Goal: Task Accomplishment & Management: Complete application form

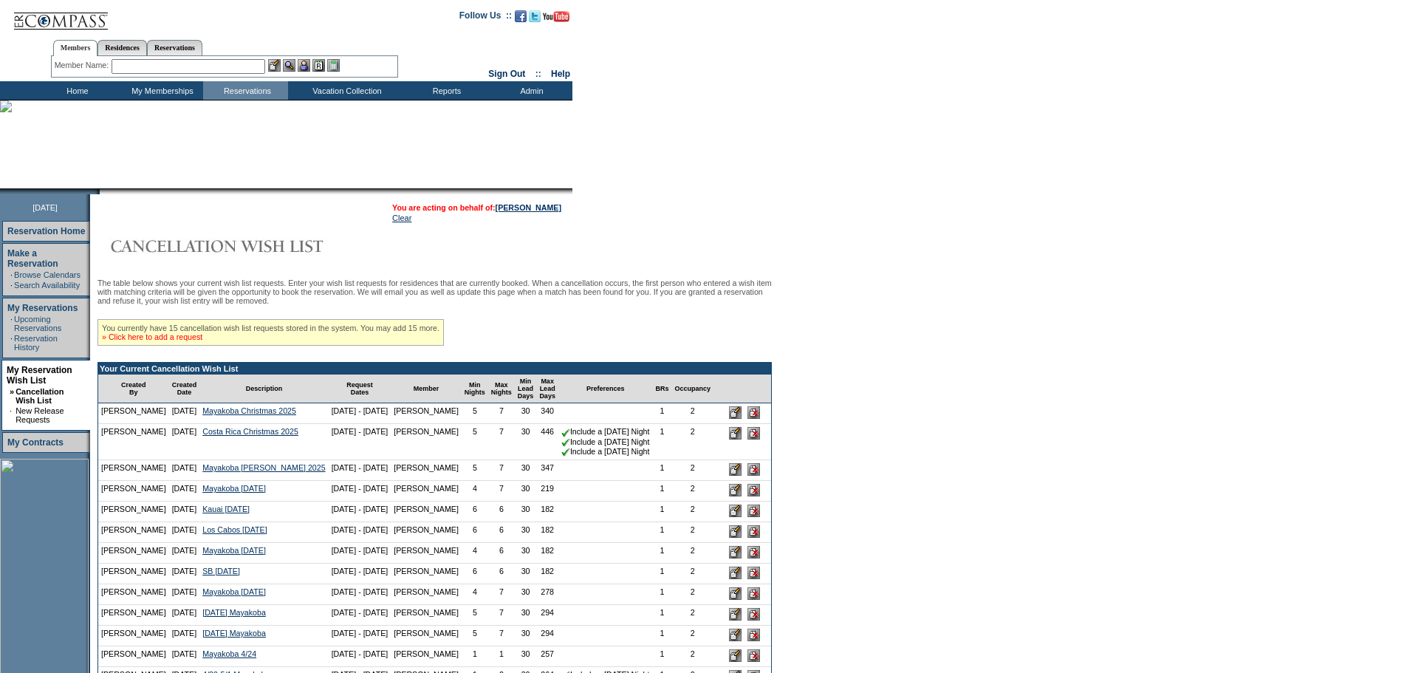
drag, startPoint x: 181, startPoint y: 346, endPoint x: 192, endPoint y: 338, distance: 13.7
click at [181, 341] on link "» Click here to add a request" at bounding box center [152, 336] width 100 height 9
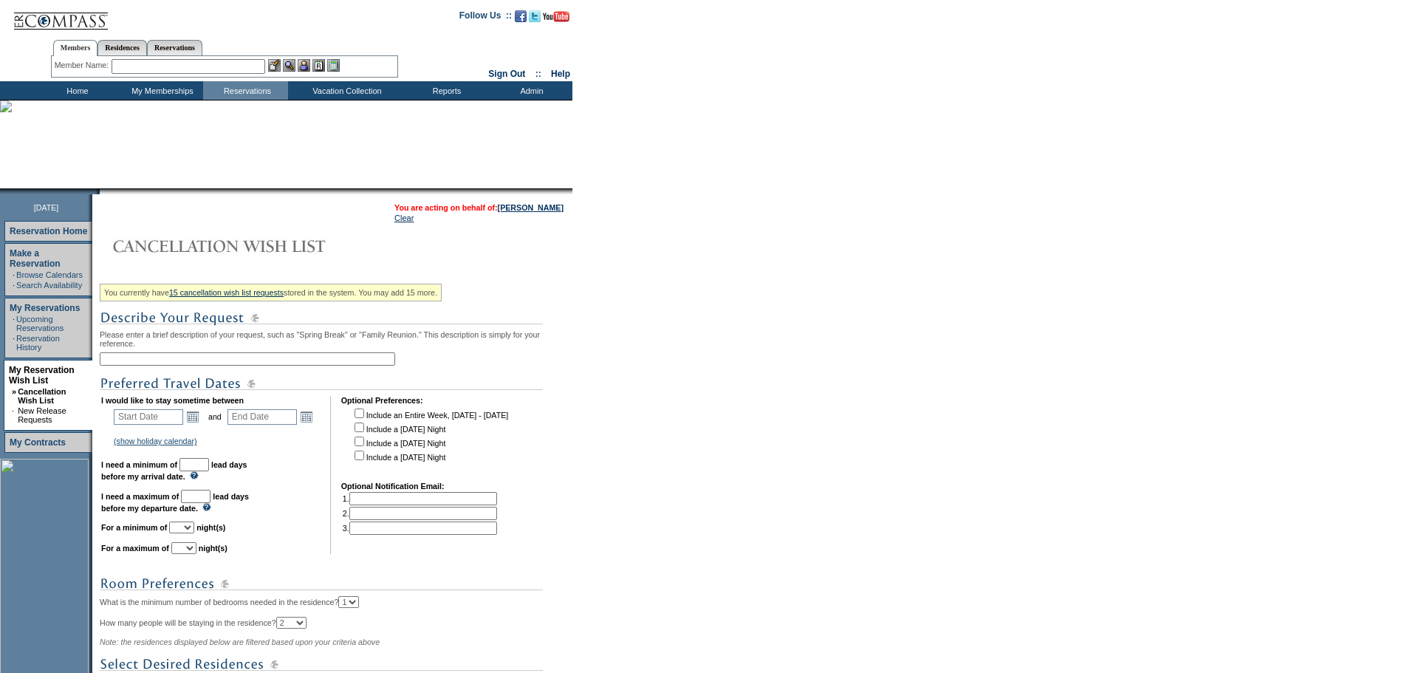
click at [312, 364] on input "text" at bounding box center [248, 358] width 296 height 13
type input "Kapalua second unit [DATE]"
click at [201, 425] on link "Open the calendar popup." at bounding box center [193, 417] width 16 height 16
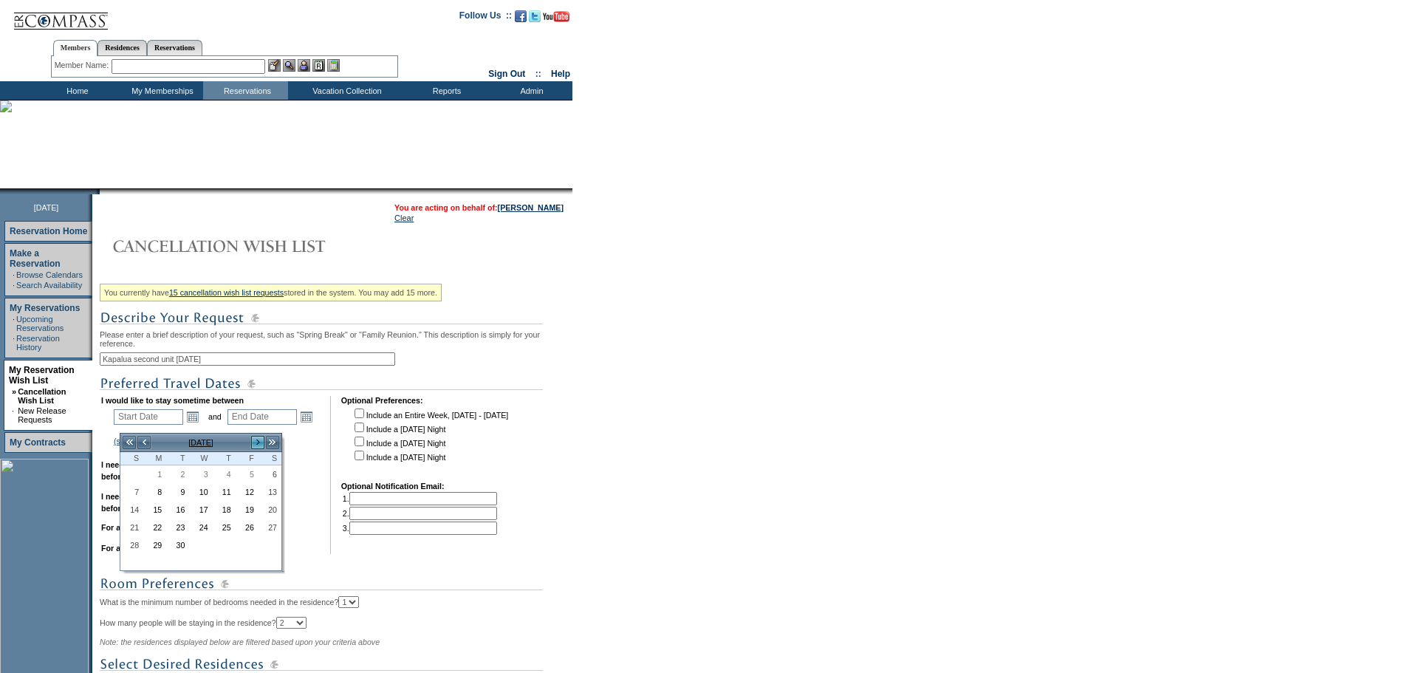
click at [254, 440] on link ">" at bounding box center [257, 442] width 15 height 15
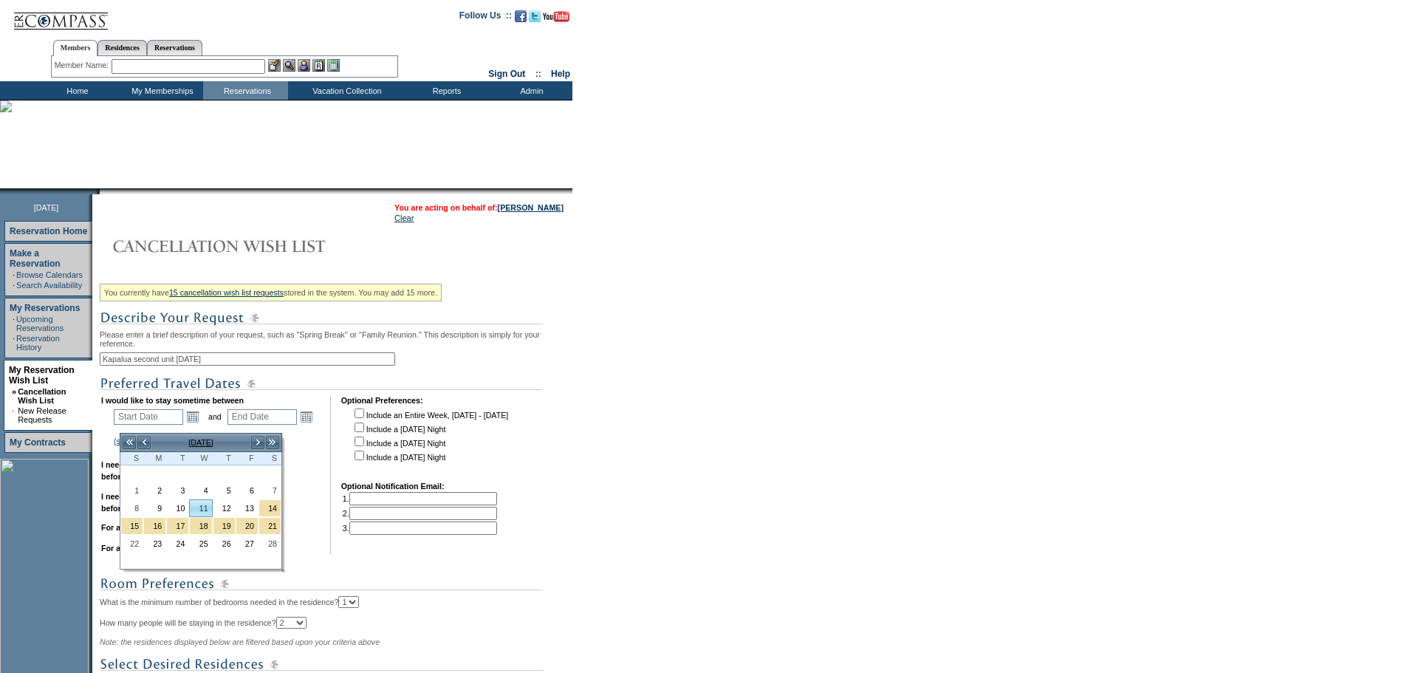
click at [202, 509] on link "11" at bounding box center [200, 508] width 21 height 16
type input "[DATE]"
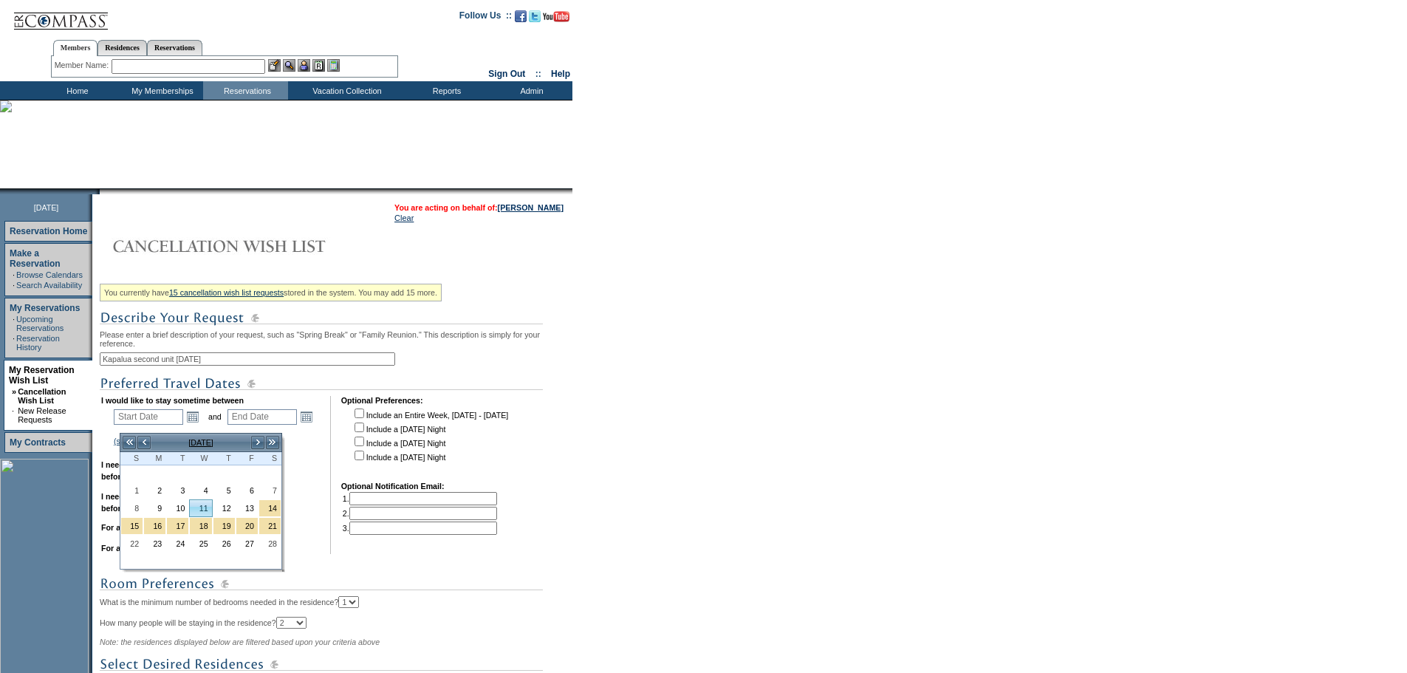
type input "163"
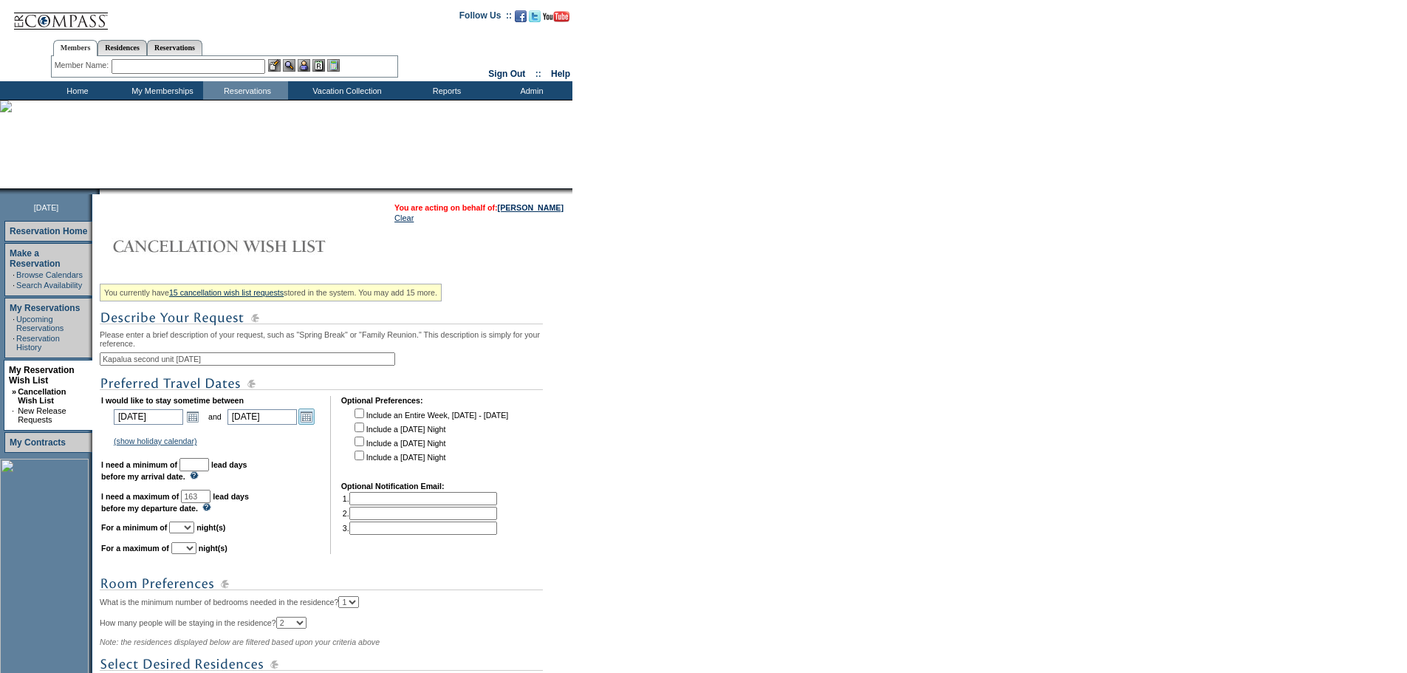
click at [312, 425] on link "Open the calendar popup." at bounding box center [306, 417] width 16 height 16
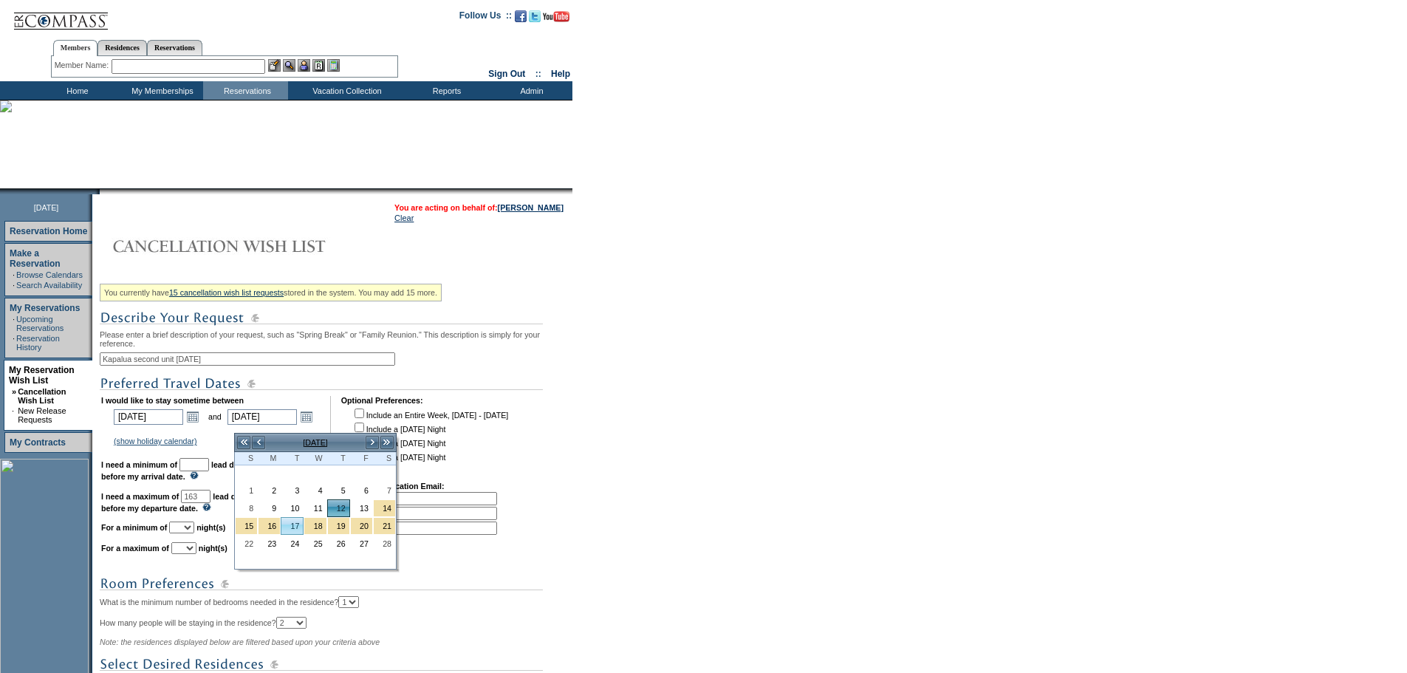
click at [293, 526] on link "17" at bounding box center [291, 526] width 21 height 16
type input "[DATE]"
type input "168"
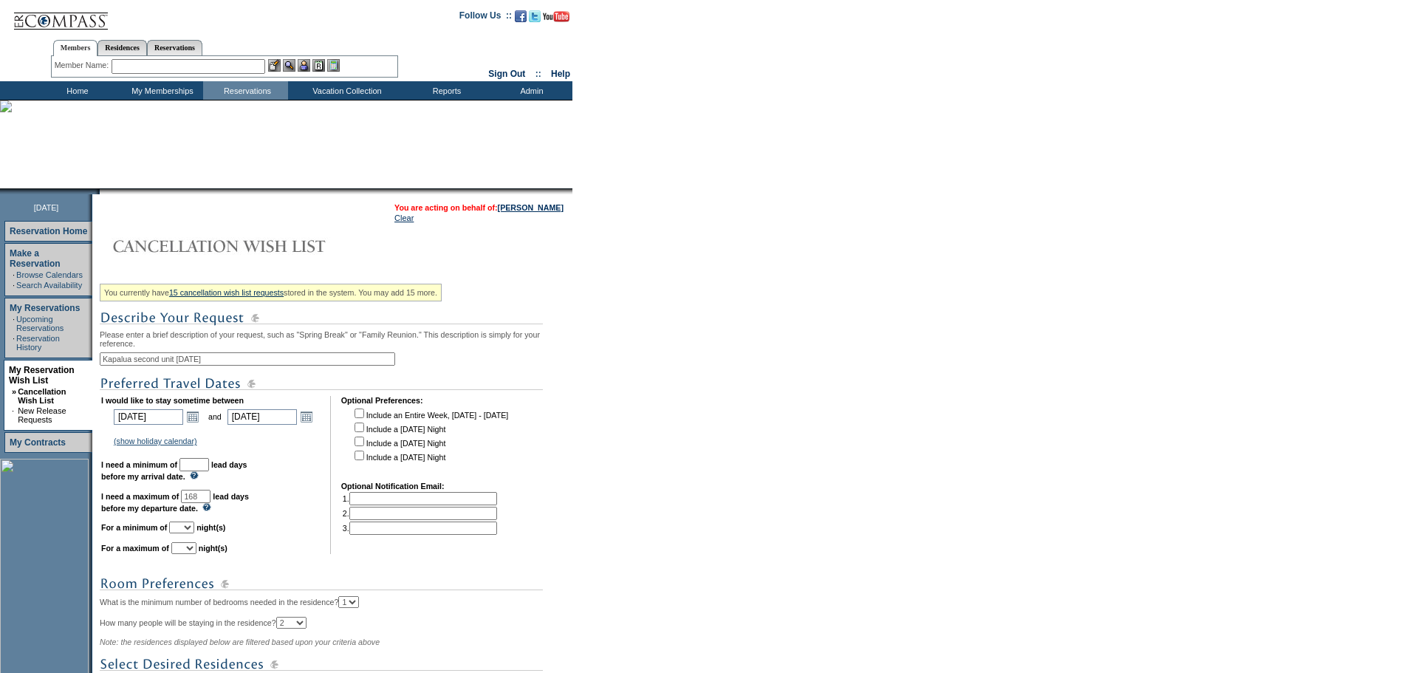
click at [209, 471] on input "text" at bounding box center [195, 464] width 30 height 13
type input "30"
click at [194, 533] on select "1 2 3 4 5 6 7 8 9 10 11 12 13 14" at bounding box center [181, 528] width 25 height 12
select select "7"
click at [188, 533] on select "1 2 3 4 5 6 7 8 9 10 11 12 13 14" at bounding box center [181, 528] width 25 height 12
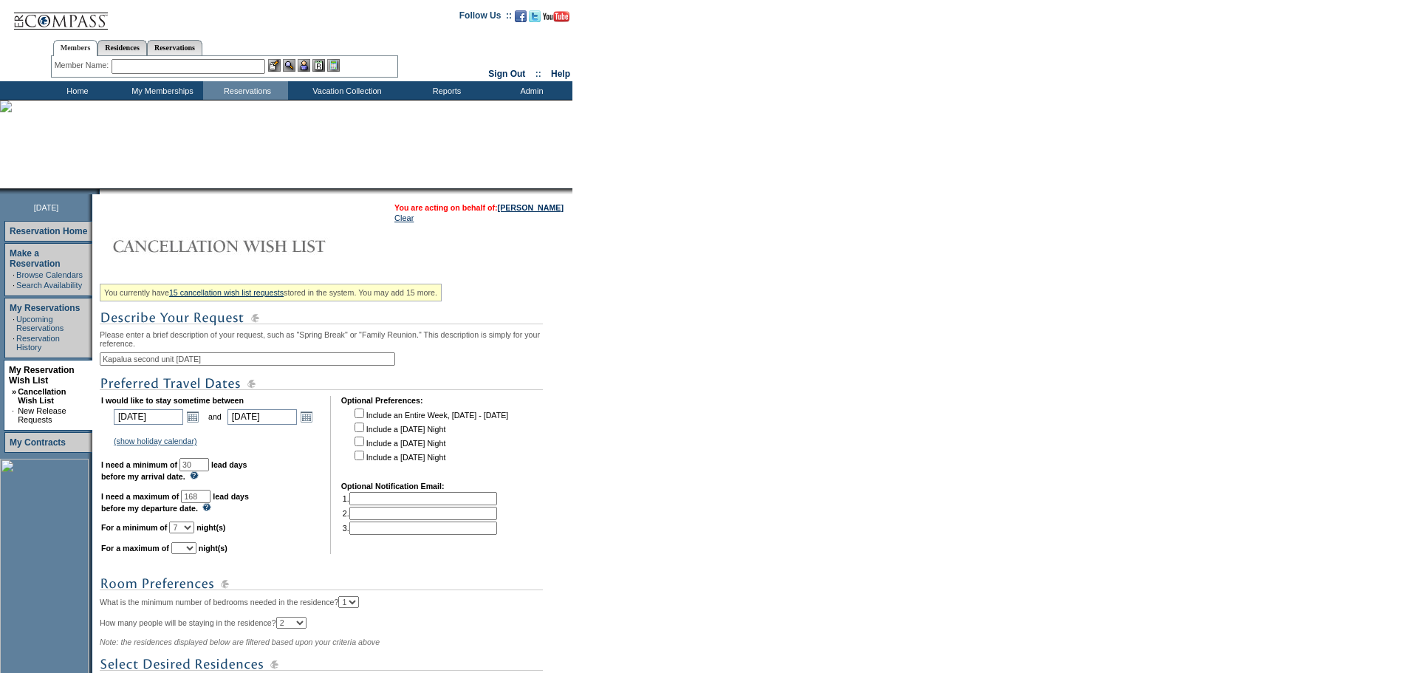
click at [197, 554] on select "1 2 3 4 5 6 7 8 9 10 11 12 13 14" at bounding box center [183, 548] width 25 height 12
select select "7"
click at [190, 554] on select "1 2 3 4 5 6 7 8 9 10 11 12 13 14" at bounding box center [183, 548] width 25 height 12
click at [309, 494] on td "I would like to stay sometime between [DATE] [DATE] Open the calendar popup. <<…" at bounding box center [210, 475] width 219 height 158
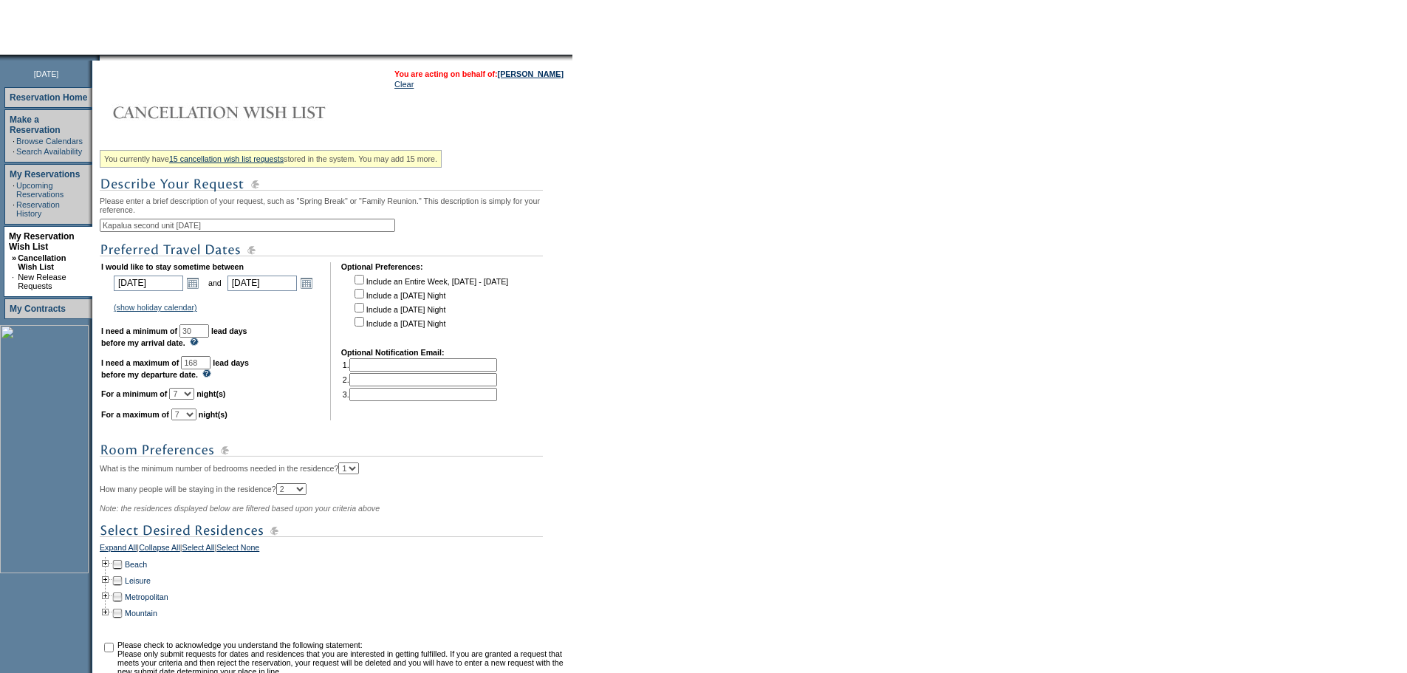
scroll to position [319, 0]
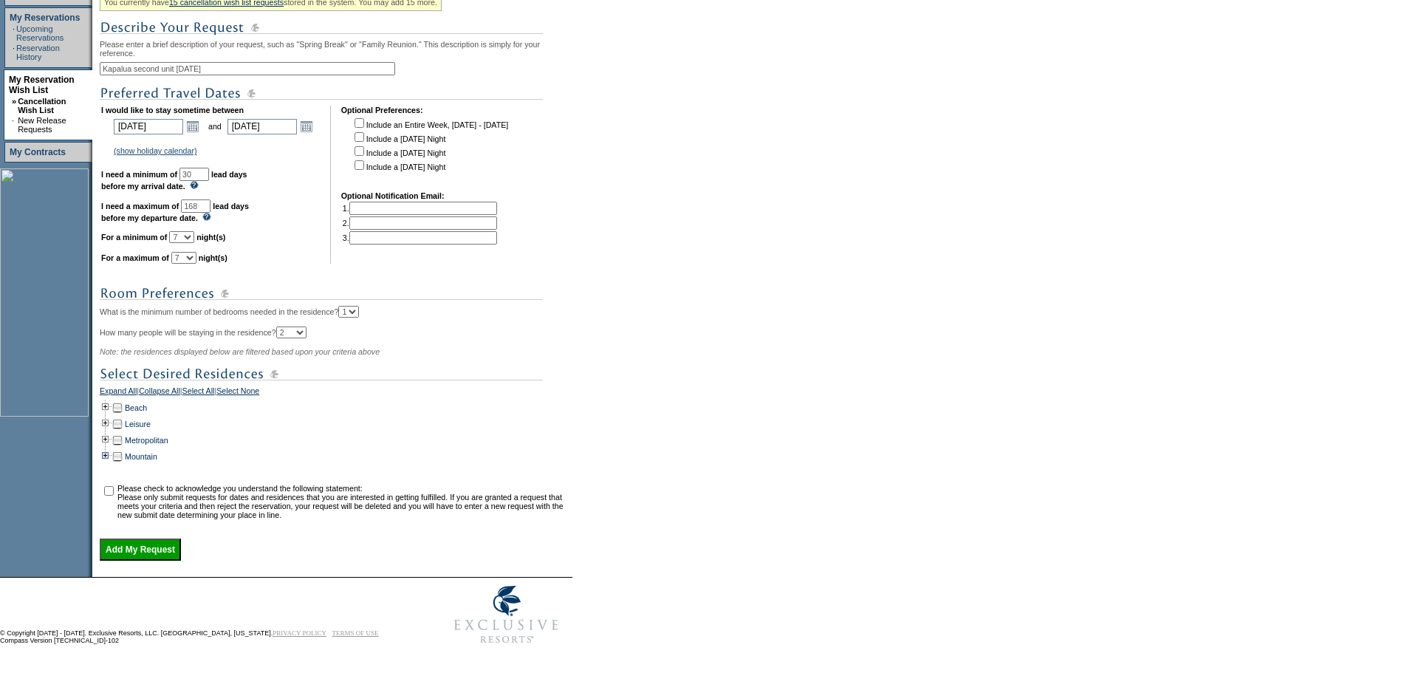
click at [109, 448] on td at bounding box center [106, 456] width 12 height 16
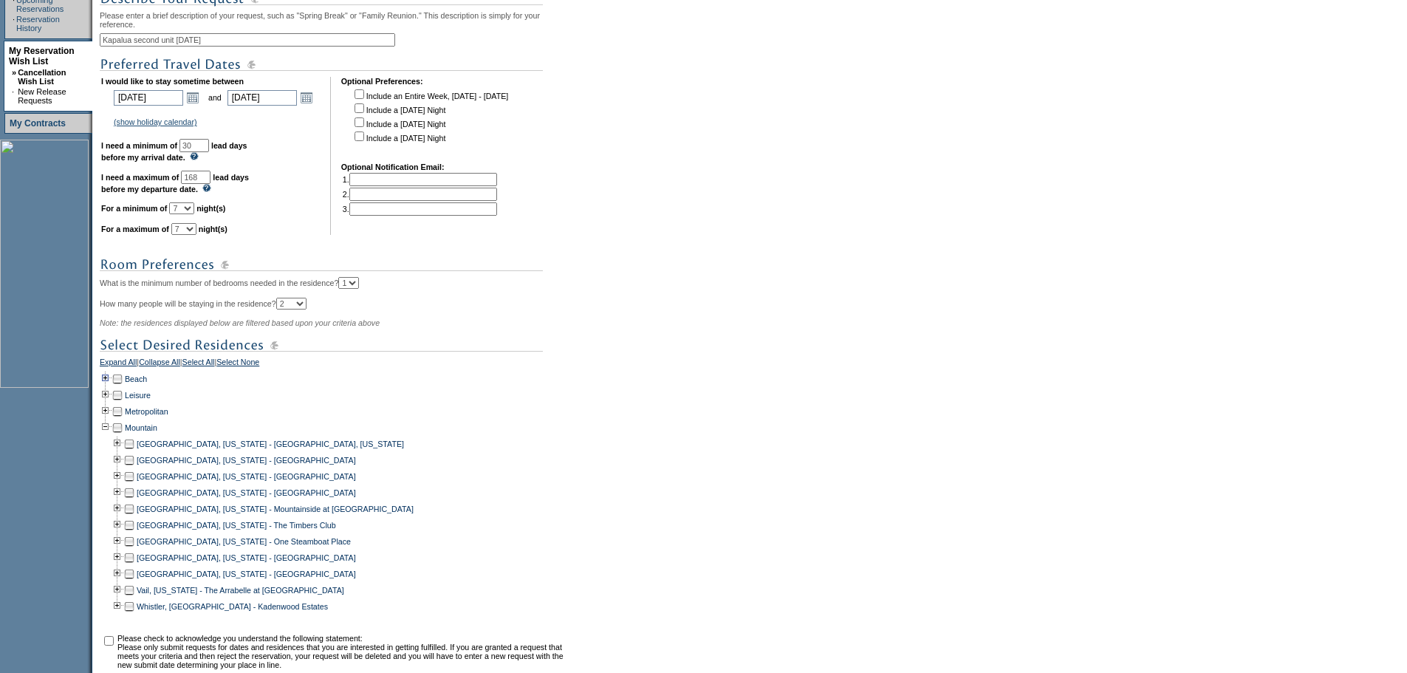
click at [107, 387] on td at bounding box center [106, 379] width 12 height 16
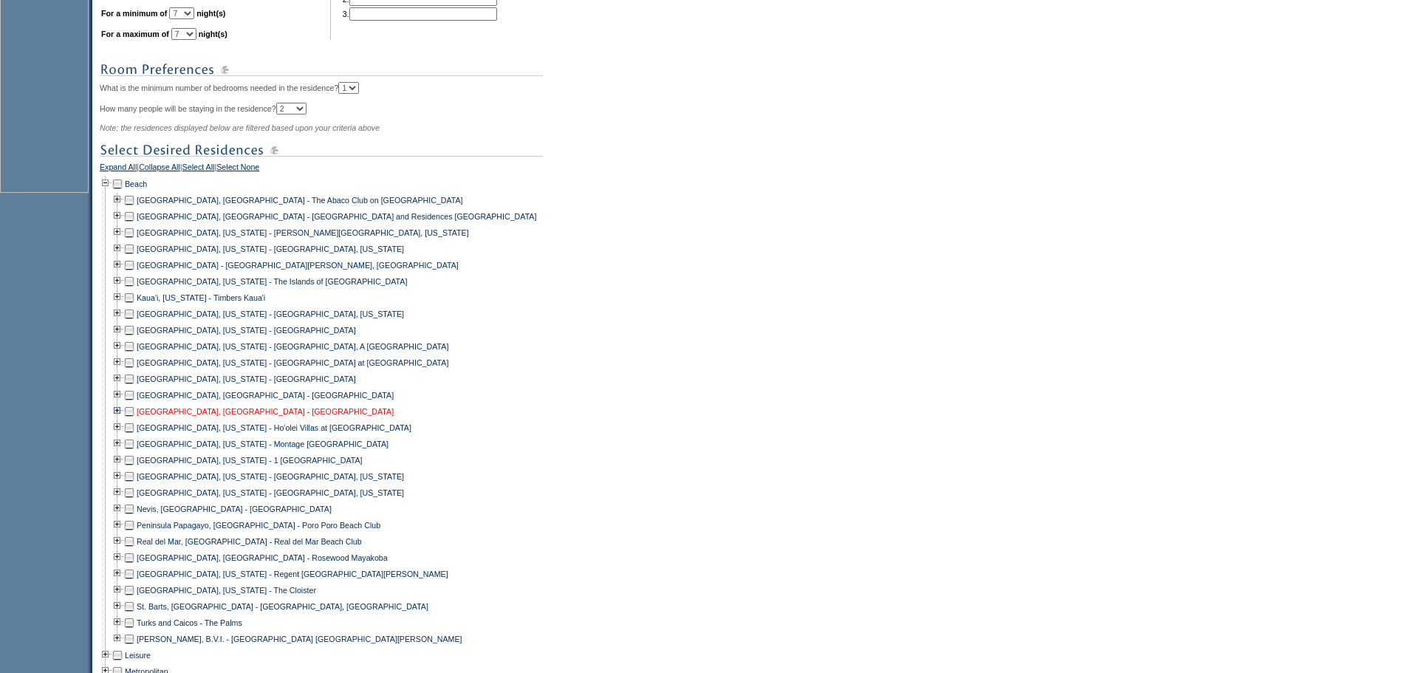
scroll to position [541, 0]
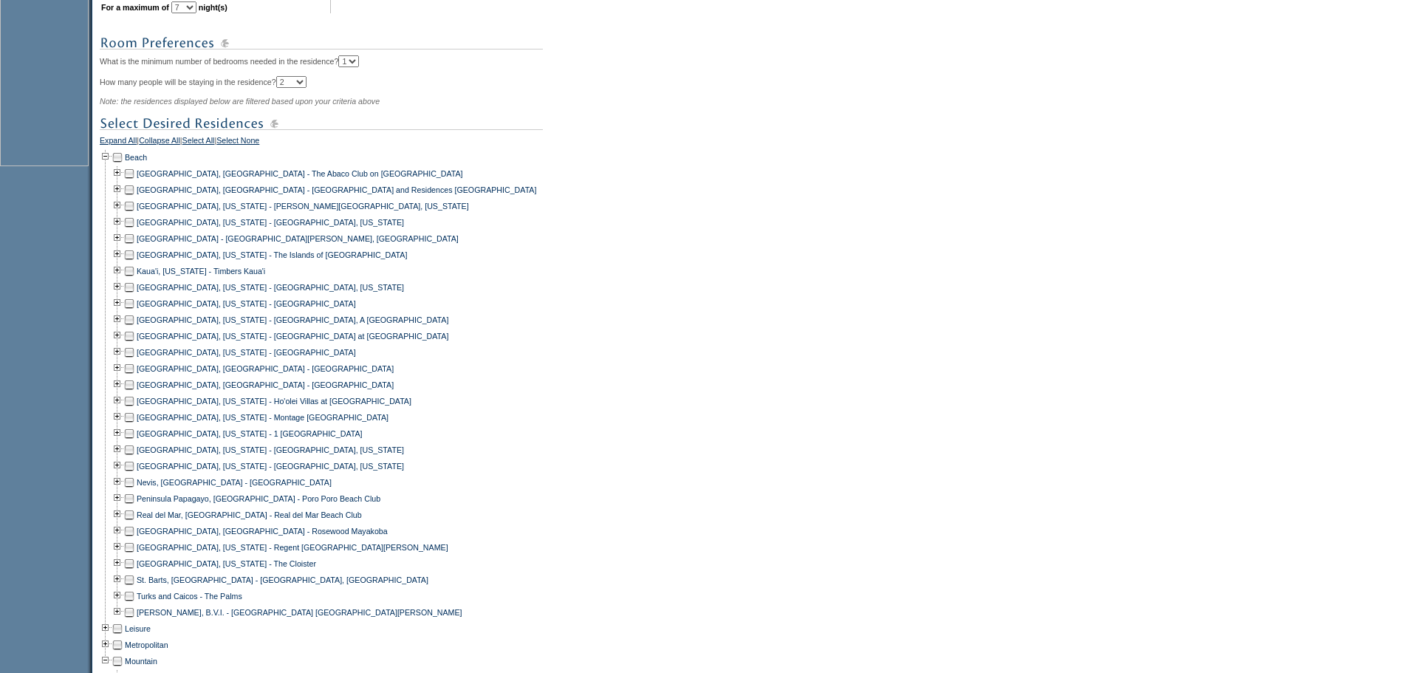
click at [134, 426] on td at bounding box center [129, 417] width 12 height 16
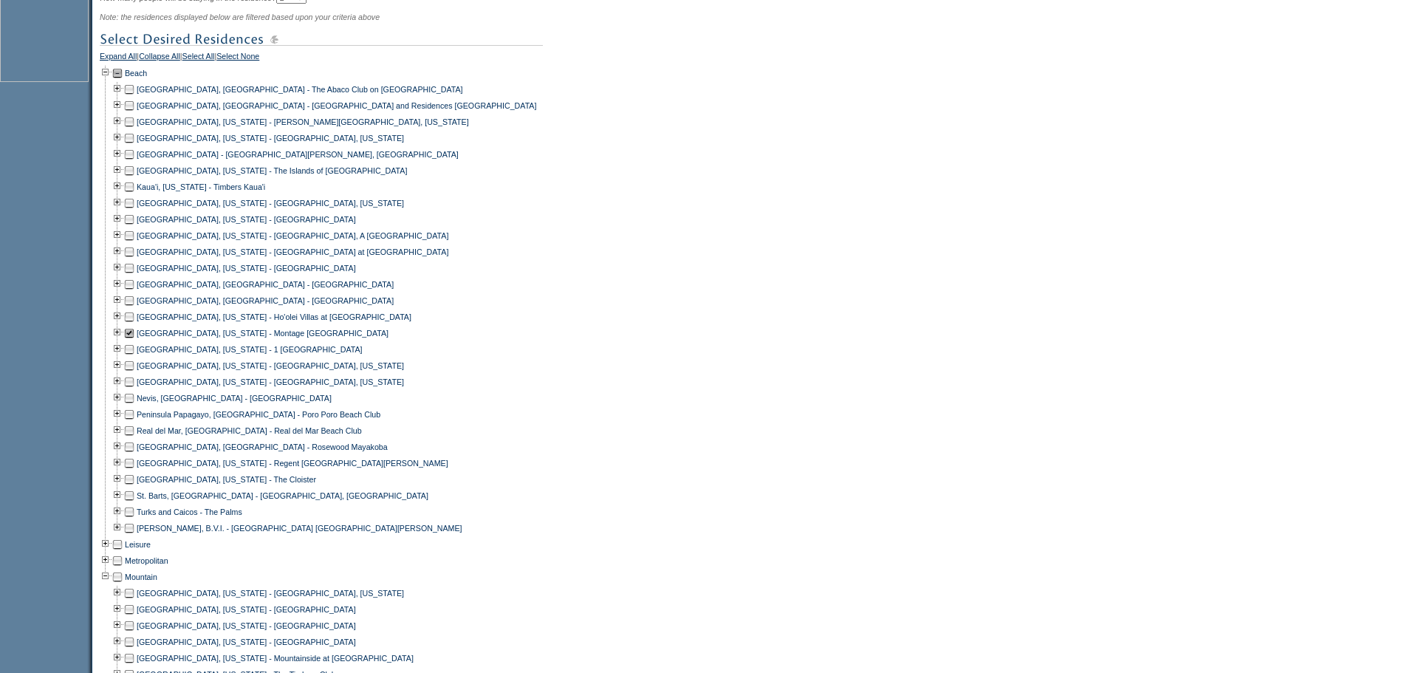
scroll to position [836, 0]
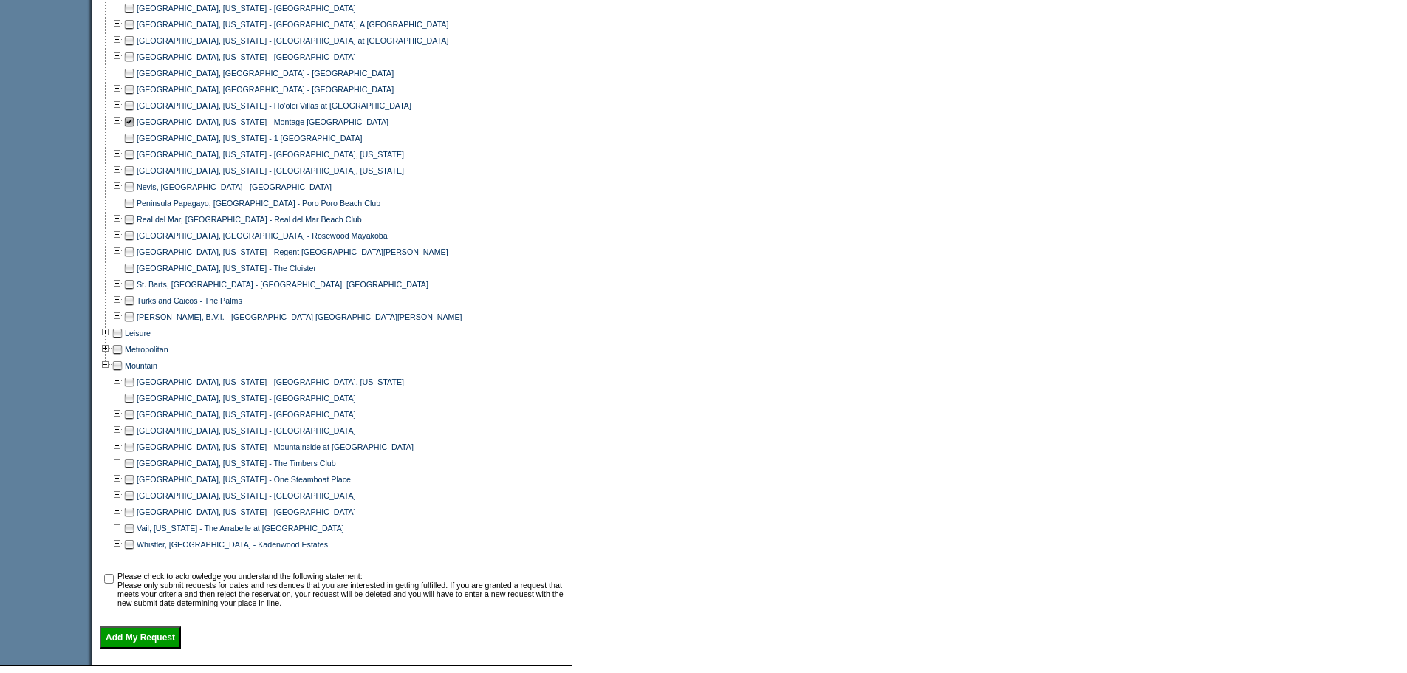
click at [112, 584] on input "checkbox" at bounding box center [109, 579] width 10 height 10
checkbox input "true"
click at [155, 649] on input "Add My Request" at bounding box center [140, 637] width 81 height 22
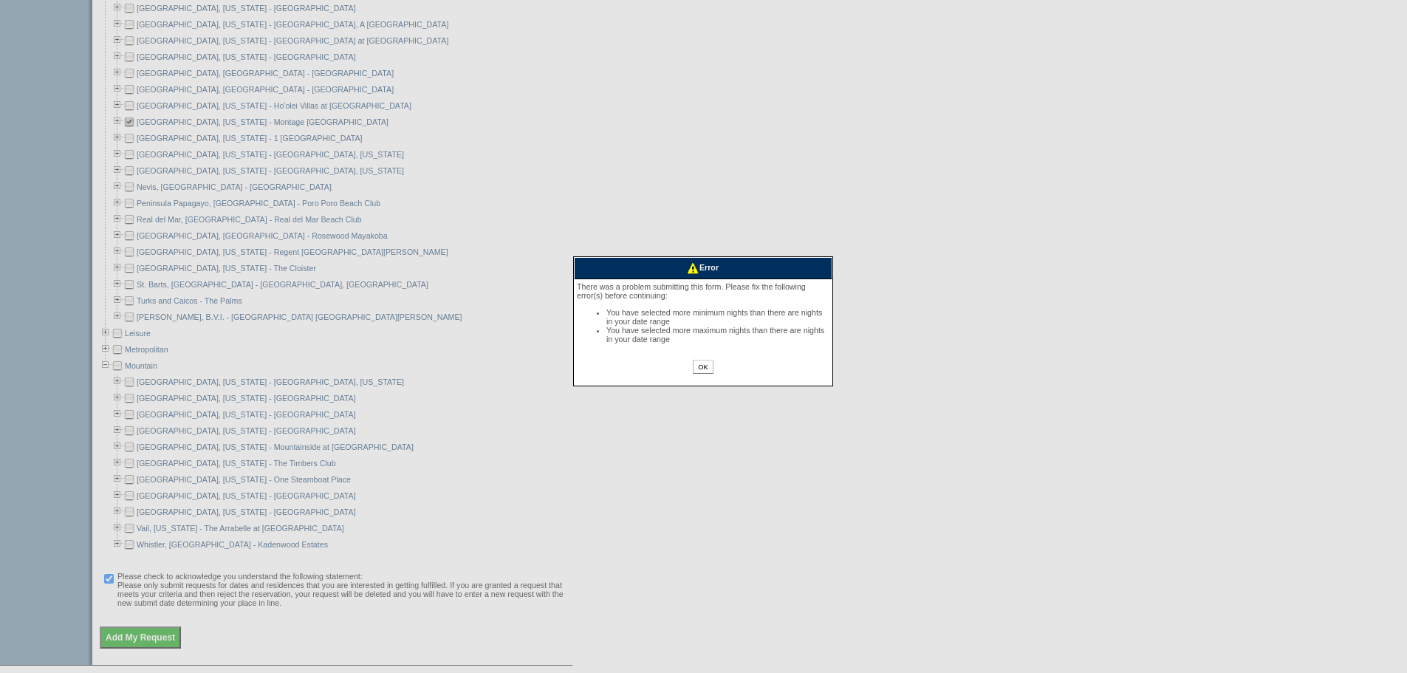
click at [709, 372] on input "OK" at bounding box center [703, 367] width 20 height 14
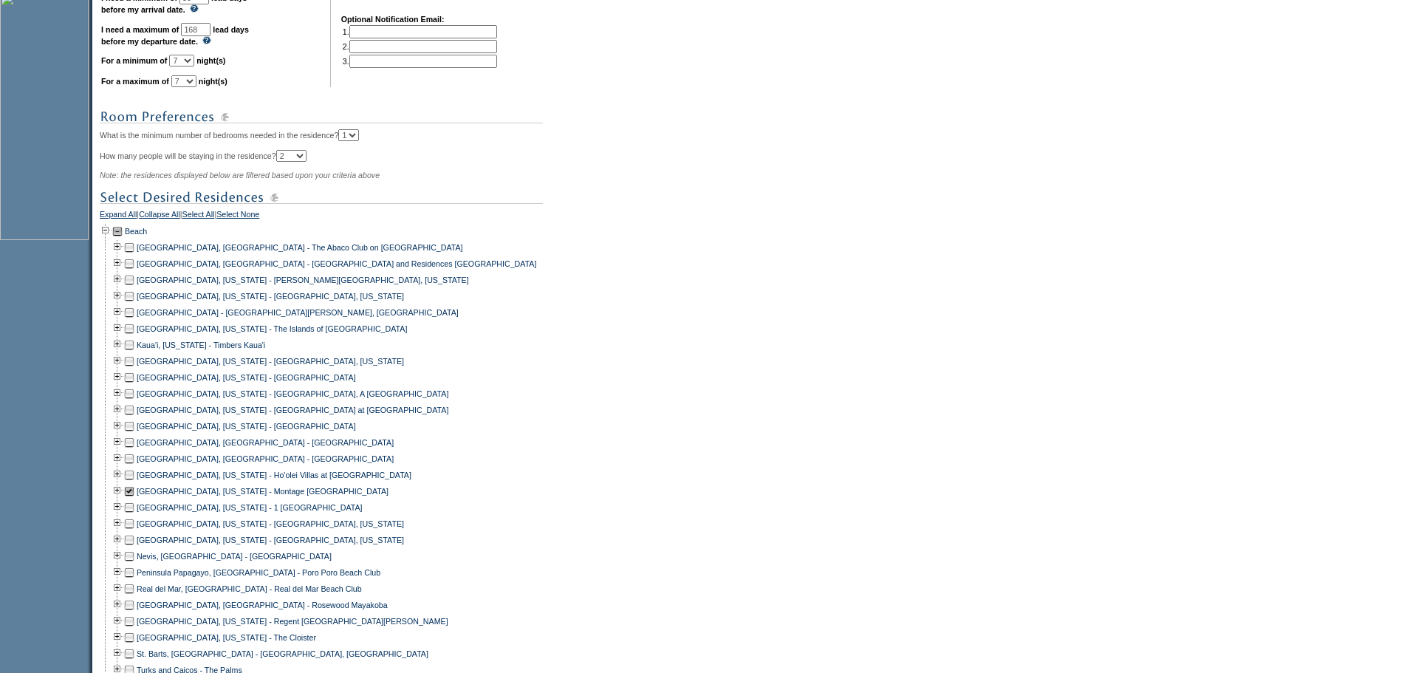
scroll to position [393, 0]
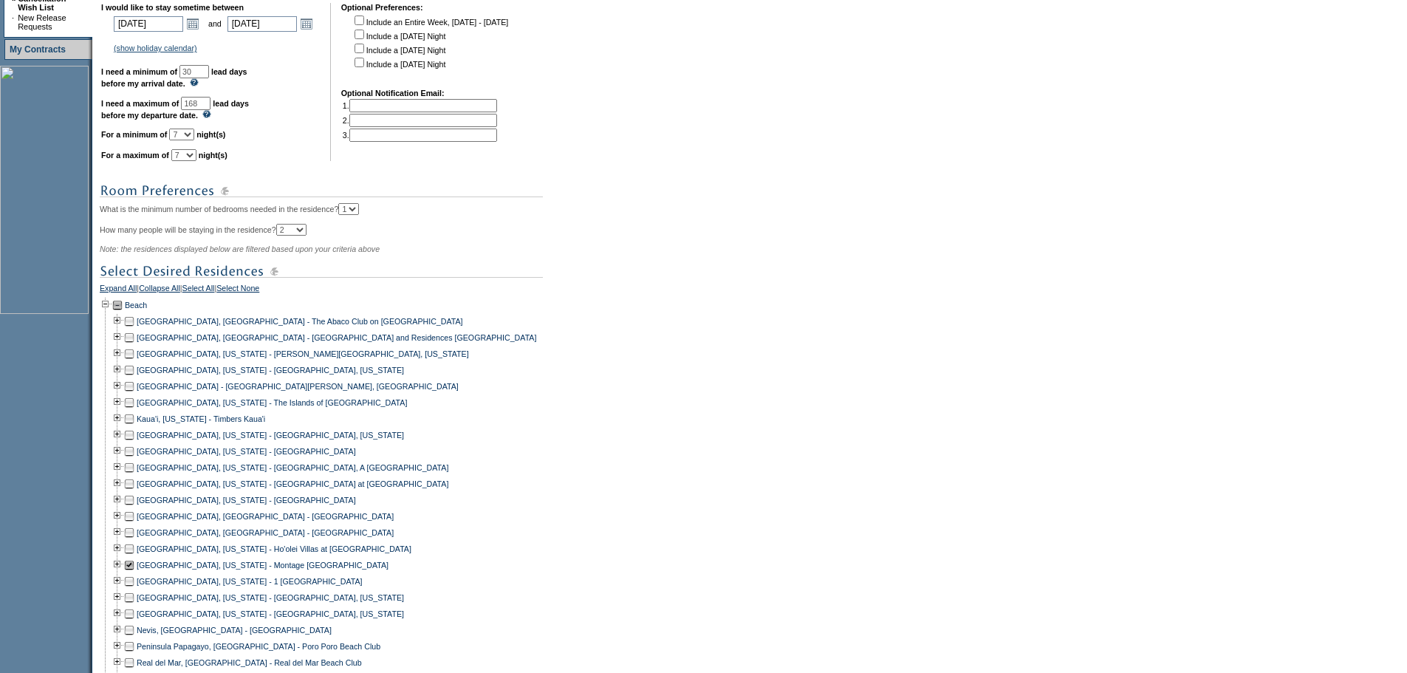
click at [194, 140] on select "1 2 3 4 5 6 7 8 9 10 11 12 13 14" at bounding box center [181, 135] width 25 height 12
select select "6"
click at [188, 140] on select "1 2 3 4 5 6 7 8 9 10 11 12 13 14" at bounding box center [181, 135] width 25 height 12
click at [197, 161] on select "1 2 3 4 5 6 7 8 9 10 11 12 13 14" at bounding box center [183, 155] width 25 height 12
select select "6"
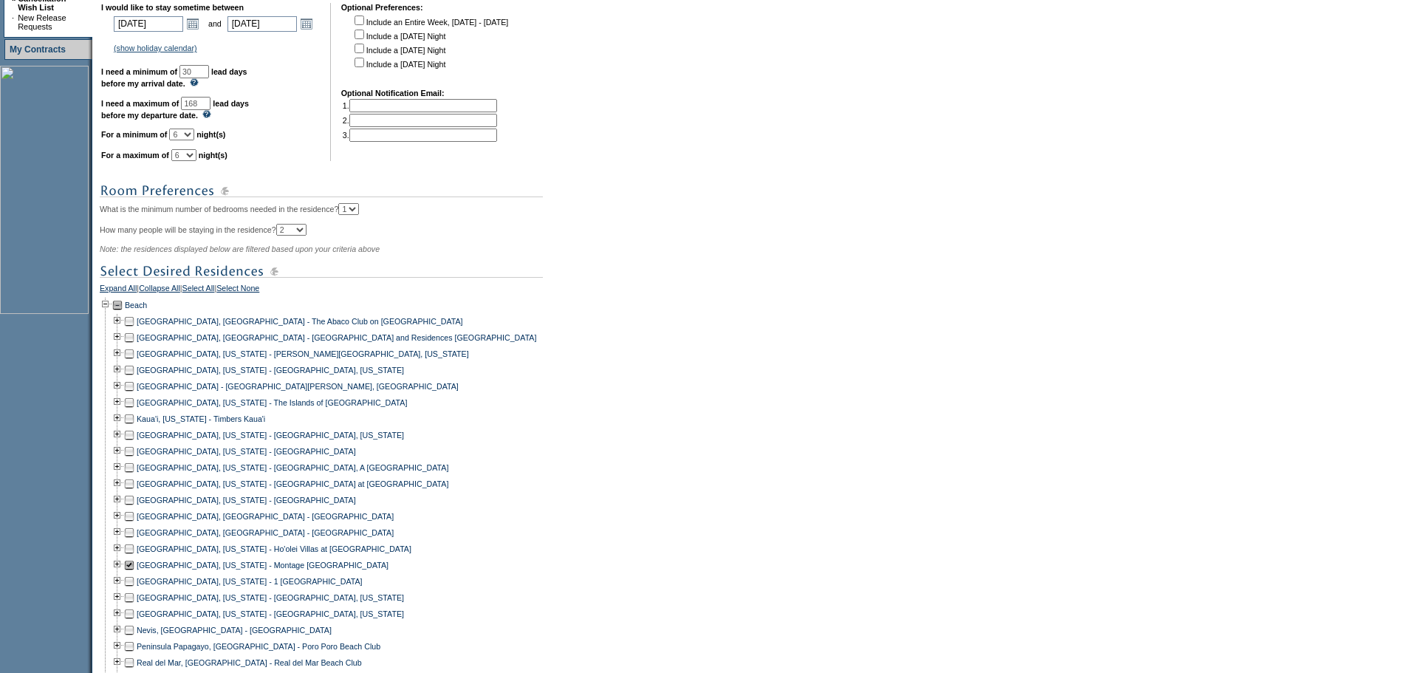
click at [190, 161] on select "1 2 3 4 5 6 7 8 9 10 11 12 13 14" at bounding box center [183, 155] width 25 height 12
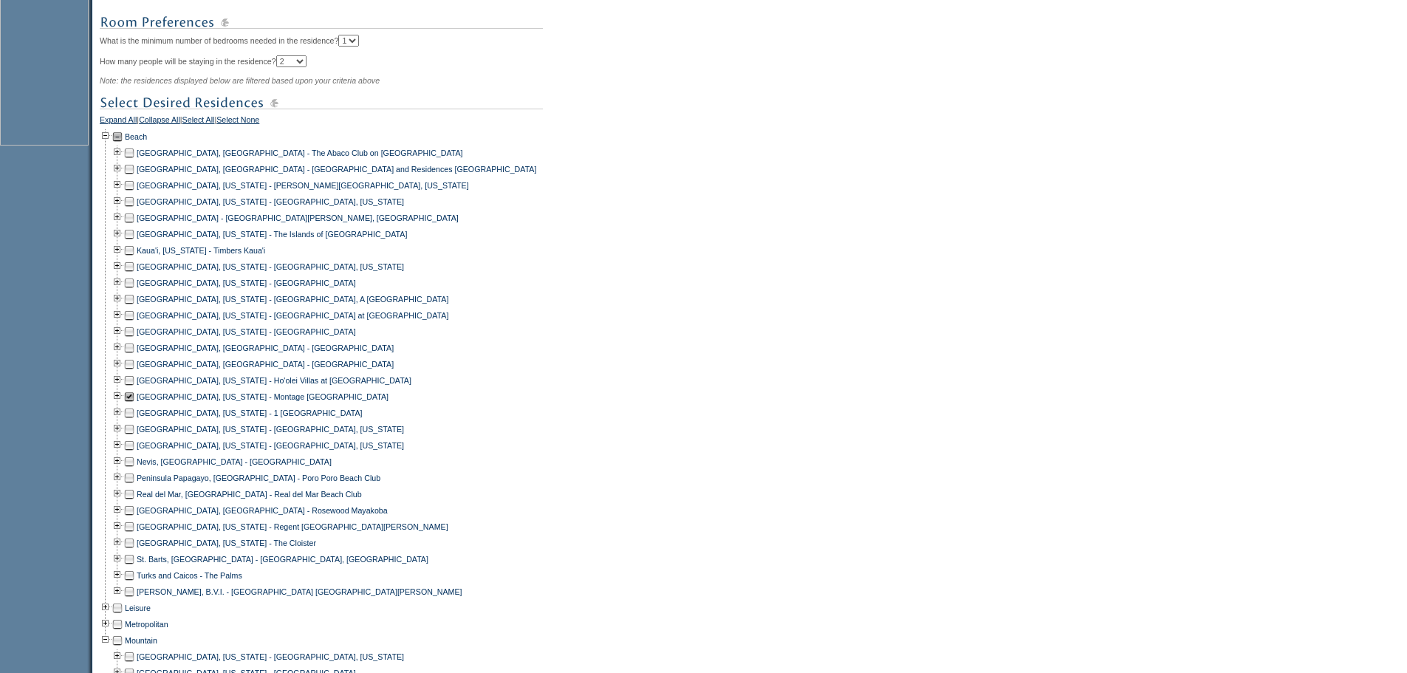
scroll to position [910, 0]
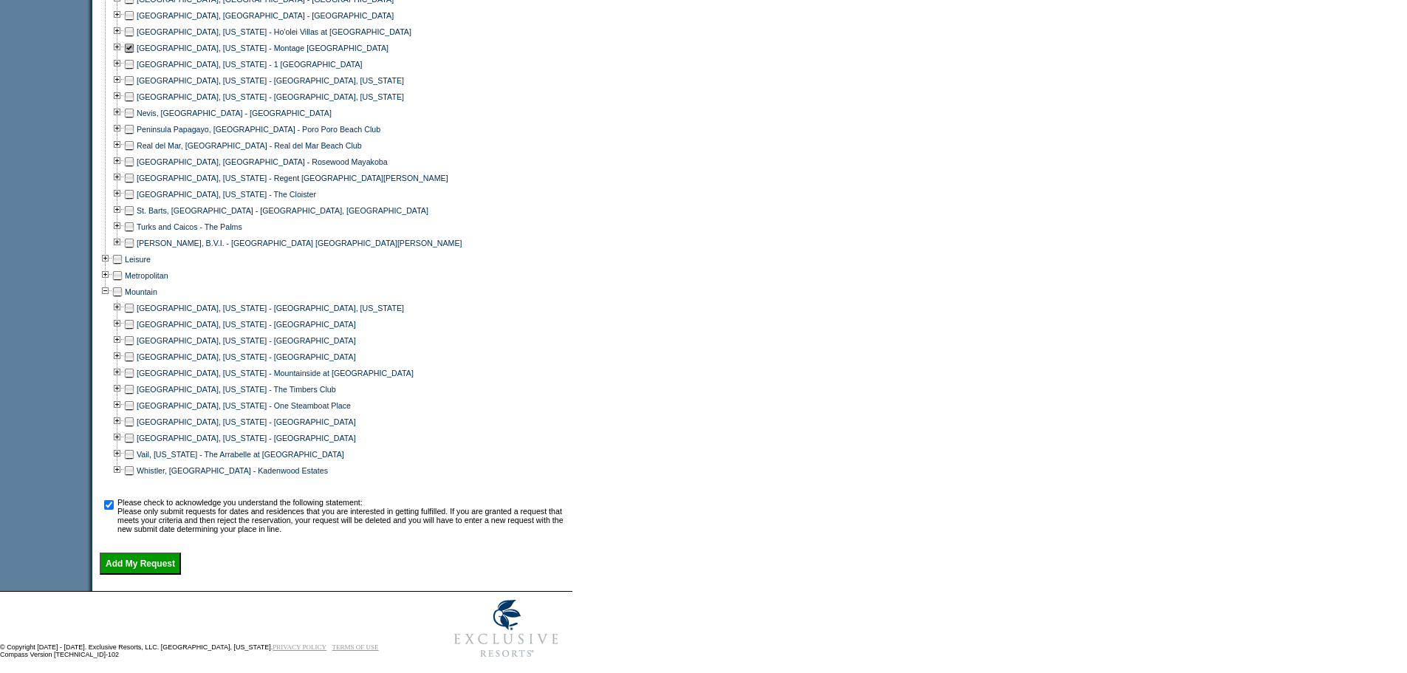
click at [156, 575] on input "Add My Request" at bounding box center [140, 564] width 81 height 22
